Goal: Use online tool/utility: Utilize a website feature to perform a specific function

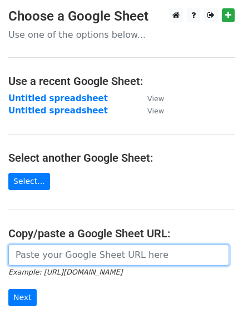
click at [67, 261] on input "url" at bounding box center [118, 254] width 220 height 21
paste input "[URL][DOMAIN_NAME]"
type input "[URL][DOMAIN_NAME]"
click at [8, 289] on input "Next" at bounding box center [22, 297] width 28 height 17
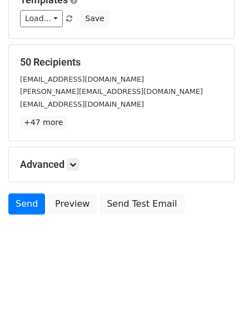
scroll to position [167, 0]
click at [23, 200] on link "Send" at bounding box center [26, 203] width 37 height 21
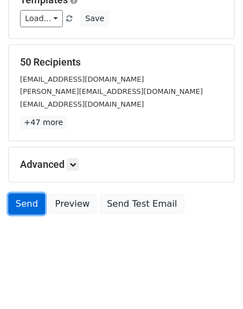
click at [28, 200] on link "Send" at bounding box center [26, 203] width 37 height 21
